Goal: Navigation & Orientation: Find specific page/section

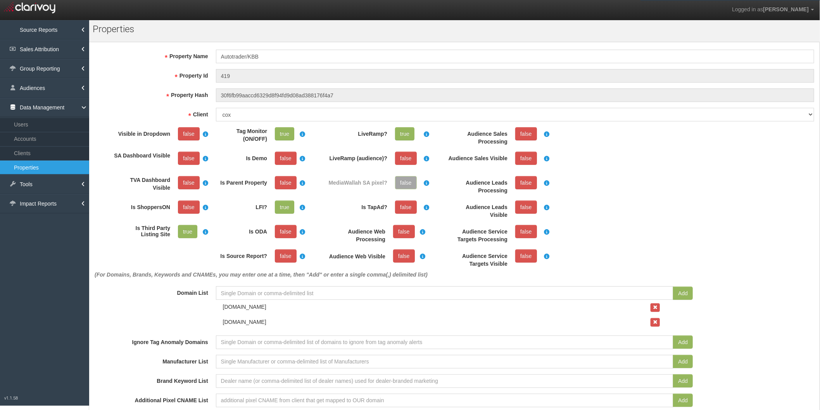
click at [604, 123] on form "Property Name Autotrader/KBB Property Id 419 Property Hash 30f6fb99aaccd6329d8f…" at bounding box center [455, 390] width 716 height 681
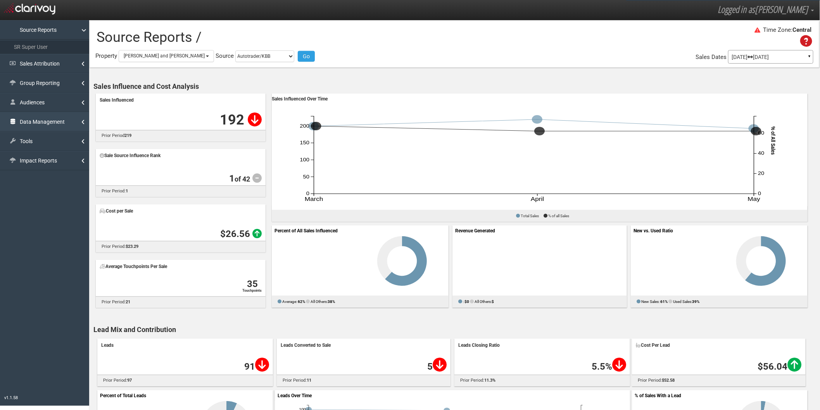
click at [54, 123] on link "Data Management" at bounding box center [44, 121] width 89 height 19
